Goal: Book appointment/travel/reservation

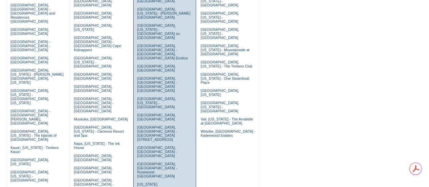
scroll to position [125, 0]
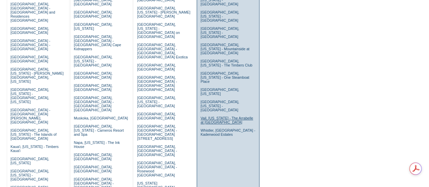
click at [209, 116] on link "Vail, [US_STATE] - The Arrabelle at [GEOGRAPHIC_DATA]" at bounding box center [227, 120] width 53 height 8
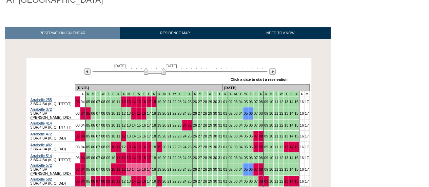
scroll to position [90, 0]
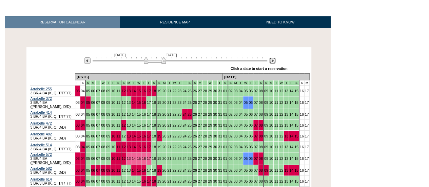
click at [273, 61] on img at bounding box center [273, 60] width 6 height 6
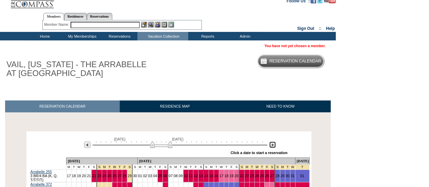
scroll to position [5, 0]
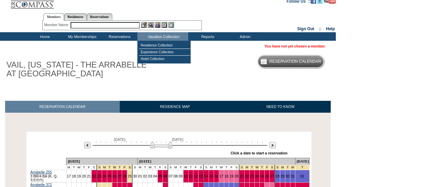
click at [155, 42] on table "Residence Collection Experience Collection Hotel Collection" at bounding box center [163, 52] width 53 height 23
click at [155, 44] on td "Residence Collection" at bounding box center [164, 45] width 51 height 7
